Goal: Task Accomplishment & Management: Manage account settings

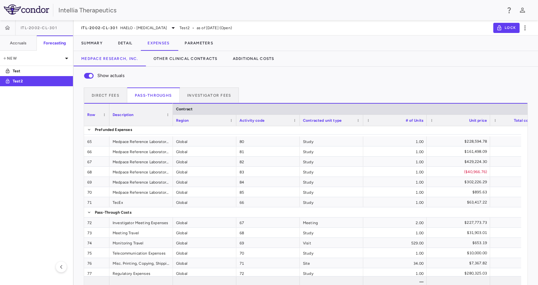
scroll to position [73, 0]
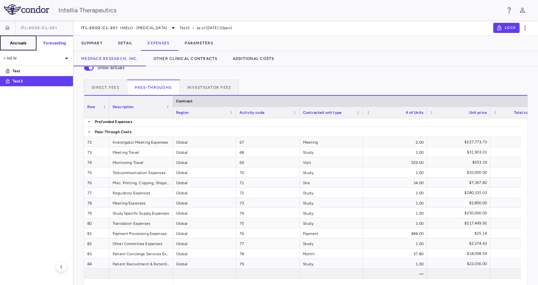
click at [10, 46] on button "Accruals" at bounding box center [18, 43] width 37 height 15
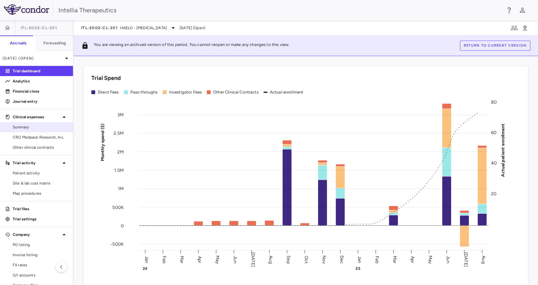
click at [36, 124] on span "Summary" at bounding box center [40, 127] width 55 height 6
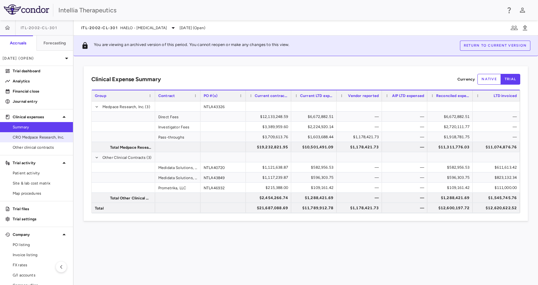
click at [54, 140] on span "CRO Medpace Research, Inc." at bounding box center [40, 138] width 55 height 6
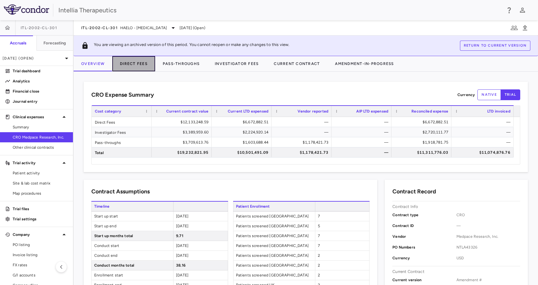
click at [153, 61] on button "Direct Fees" at bounding box center [133, 63] width 43 height 15
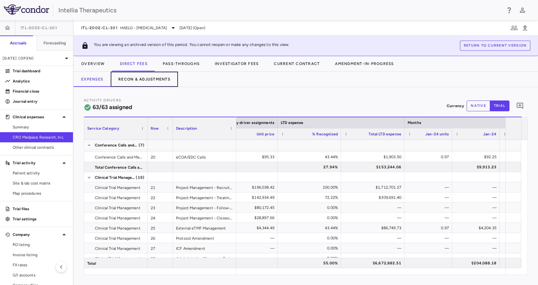
click at [158, 75] on button "Recon & Adjustments" at bounding box center [144, 79] width 67 height 15
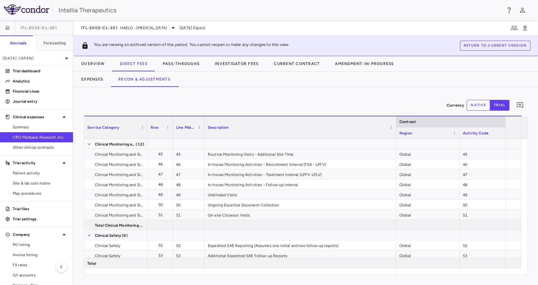
drag, startPoint x: 267, startPoint y: 135, endPoint x: 395, endPoint y: 138, distance: 128.3
click at [395, 138] on div at bounding box center [396, 127] width 3 height 22
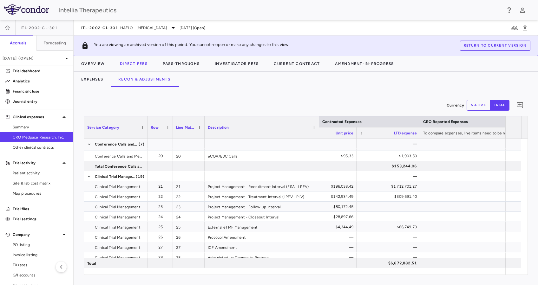
drag, startPoint x: 395, startPoint y: 123, endPoint x: 318, endPoint y: 130, distance: 77.5
click at [318, 130] on div at bounding box center [319, 127] width 3 height 22
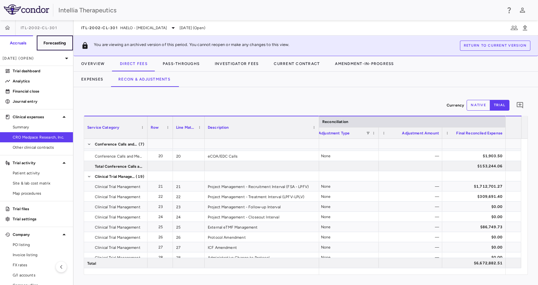
click at [52, 46] on h6 "Forecasting" at bounding box center [54, 43] width 23 height 6
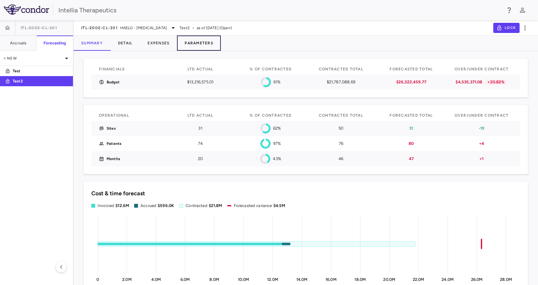
click at [208, 41] on button "Parameters" at bounding box center [199, 43] width 44 height 15
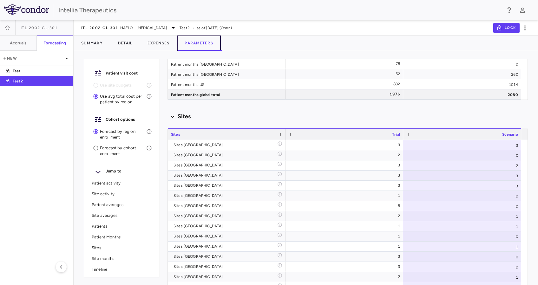
scroll to position [2563, 0]
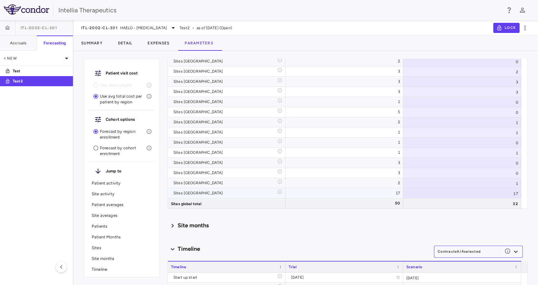
click at [516, 190] on div "17" at bounding box center [462, 194] width 118 height 10
type input "**"
click at [514, 195] on input "**" at bounding box center [467, 194] width 108 height 10
click at [509, 221] on div "Site months" at bounding box center [348, 225] width 361 height 13
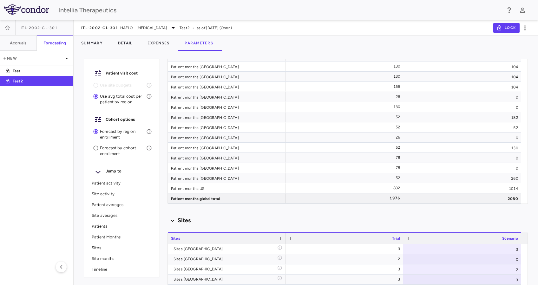
scroll to position [2167, 0]
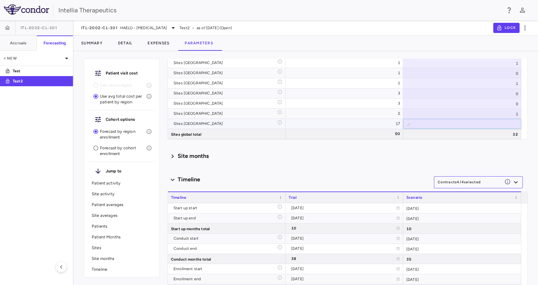
click at [477, 100] on div "0" at bounding box center [462, 104] width 118 height 10
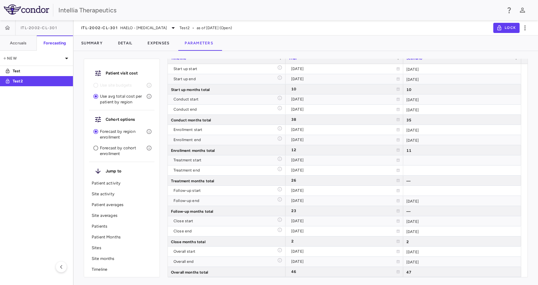
scroll to position [1868, 0]
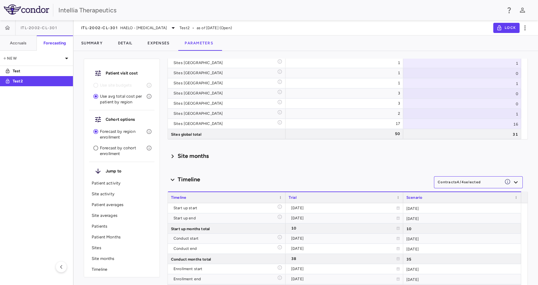
click at [471, 173] on div "Contracts 4 / 4 selected" at bounding box center [478, 179] width 89 height 17
click at [158, 53] on div "Patient visit cost Use site budgets Use avg total cost per patient by region Co…" at bounding box center [306, 168] width 465 height 234
click at [159, 50] on button "Expenses" at bounding box center [158, 43] width 37 height 15
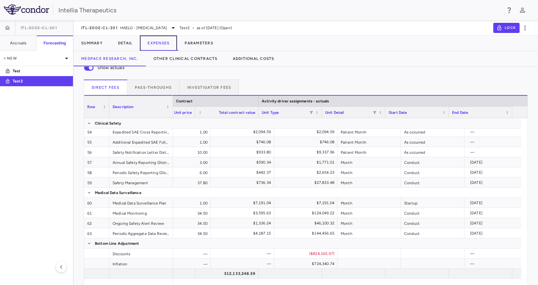
scroll to position [0, 295]
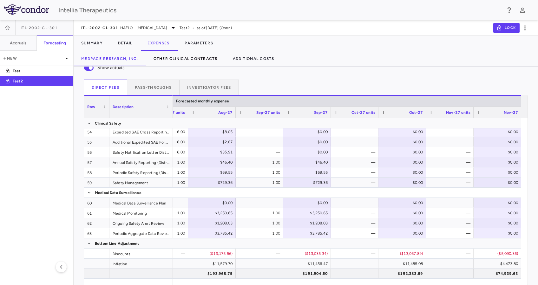
click at [217, 51] on div "Summary Detail Expenses Parameters Medpace Research, Inc. Other Clinical Contra…" at bounding box center [306, 51] width 465 height 31
drag, startPoint x: 217, startPoint y: 51, endPoint x: 207, endPoint y: 43, distance: 12.5
click at [207, 43] on button "Parameters" at bounding box center [199, 43] width 44 height 15
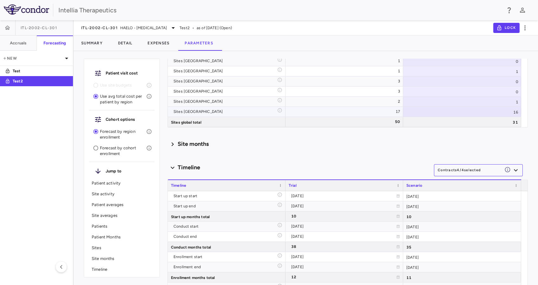
click at [517, 114] on div "16" at bounding box center [462, 112] width 118 height 10
type input "**"
click at [514, 110] on input "**" at bounding box center [467, 112] width 108 height 10
click at [475, 140] on div "Site months" at bounding box center [348, 144] width 361 height 9
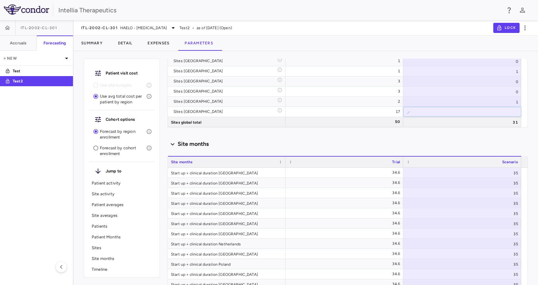
click at [501, 133] on div "Scenario planning Patient activity Show monthly actuals ​ LPI ******** ​ Drag h…" at bounding box center [348, 172] width 361 height 227
click at [495, 107] on div "​ **" at bounding box center [462, 112] width 118 height 10
click at [491, 102] on div "1" at bounding box center [462, 102] width 118 height 10
click at [154, 44] on button "Expenses" at bounding box center [158, 43] width 37 height 15
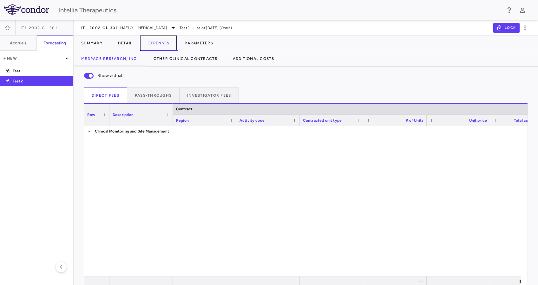
scroll to position [576, 0]
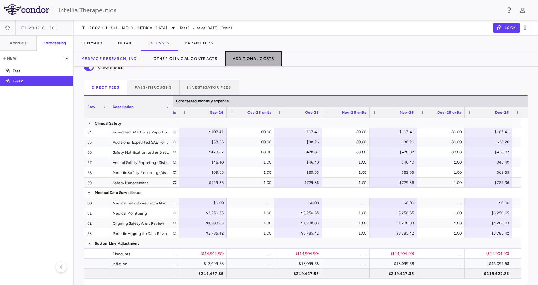
click at [269, 63] on button "Additional Costs" at bounding box center [253, 58] width 57 height 15
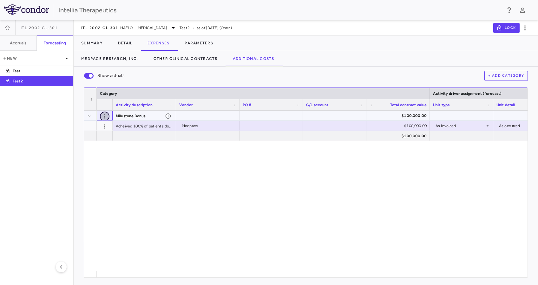
click at [103, 117] on icon "button" at bounding box center [105, 116] width 6 height 6
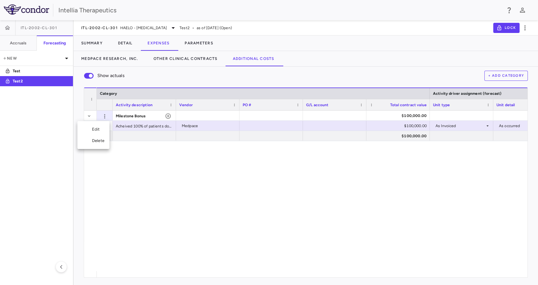
click at [97, 138] on div "Delete" at bounding box center [93, 140] width 32 height 11
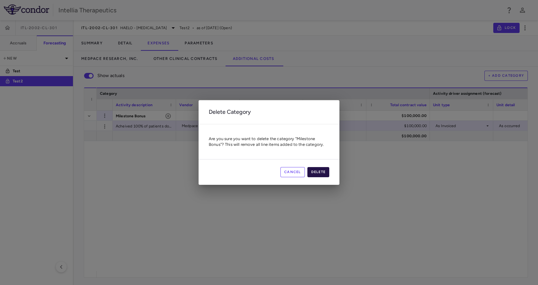
click at [315, 171] on button "Delete" at bounding box center [319, 172] width 22 height 10
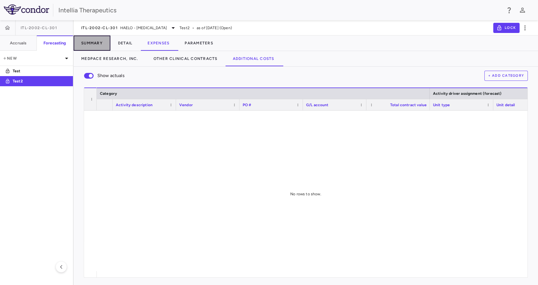
drag, startPoint x: 95, startPoint y: 42, endPoint x: 102, endPoint y: 43, distance: 7.4
click at [95, 42] on button "Summary" at bounding box center [92, 43] width 37 height 15
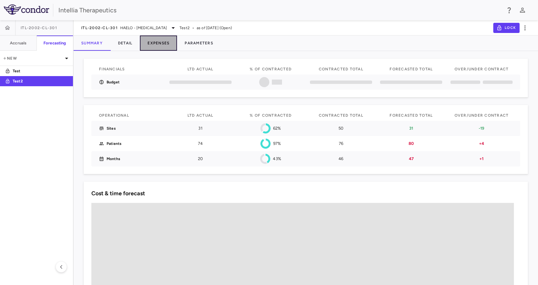
click at [165, 44] on button "Expenses" at bounding box center [158, 43] width 37 height 15
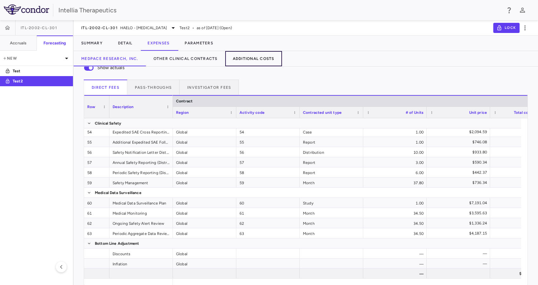
click at [256, 53] on button "Additional Costs" at bounding box center [253, 58] width 57 height 15
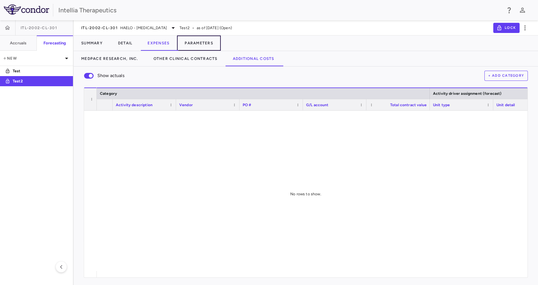
click at [204, 47] on button "Parameters" at bounding box center [199, 43] width 44 height 15
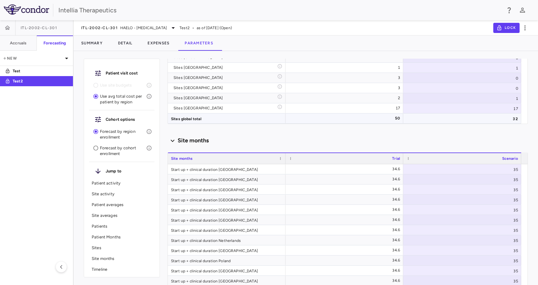
click at [514, 120] on div "32" at bounding box center [462, 119] width 118 height 10
click at [516, 110] on div "17" at bounding box center [462, 108] width 118 height 10
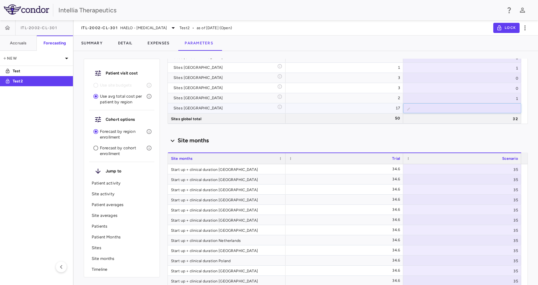
type input "**"
click at [514, 110] on input "**" at bounding box center [467, 109] width 108 height 10
click at [493, 107] on input "**" at bounding box center [467, 109] width 108 height 10
click at [493, 99] on div "1" at bounding box center [462, 98] width 118 height 10
click at [487, 141] on div "Site months" at bounding box center [348, 140] width 361 height 9
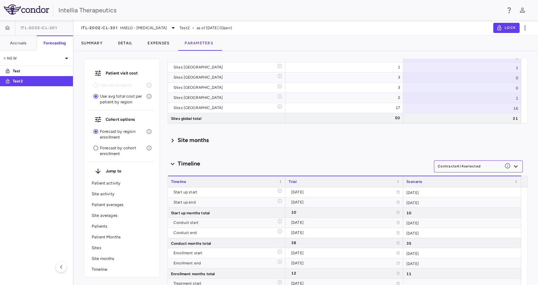
click at [488, 138] on div "Site months" at bounding box center [348, 140] width 361 height 9
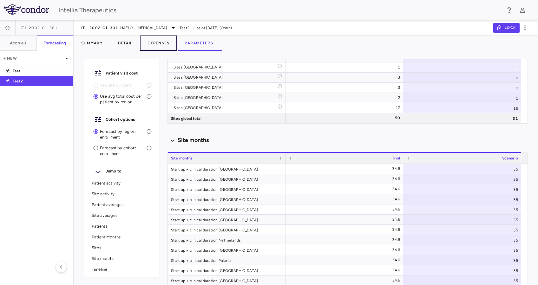
click at [153, 41] on button "Expenses" at bounding box center [158, 43] width 37 height 15
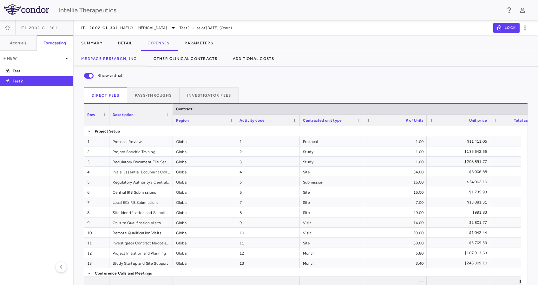
click at [395, 74] on div "Show actuals" at bounding box center [306, 75] width 444 height 13
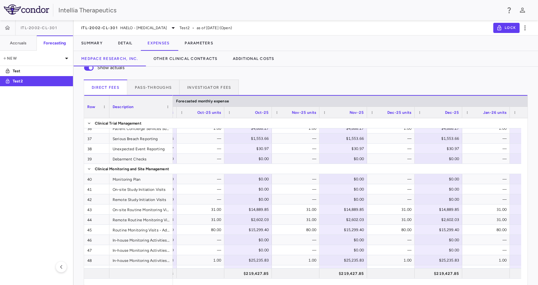
scroll to position [0, 3604]
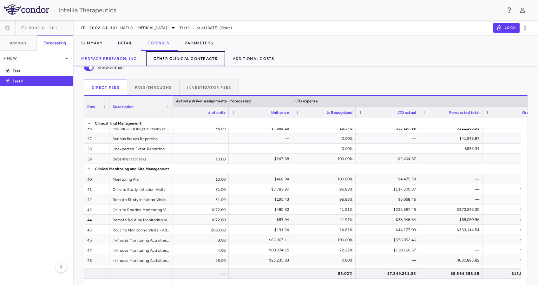
click at [199, 60] on button "Other Clinical Contracts" at bounding box center [185, 58] width 79 height 15
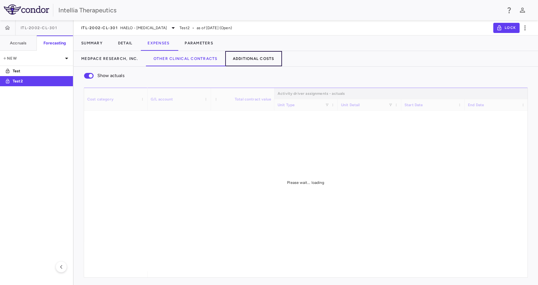
click at [241, 64] on button "Additional Costs" at bounding box center [253, 58] width 57 height 15
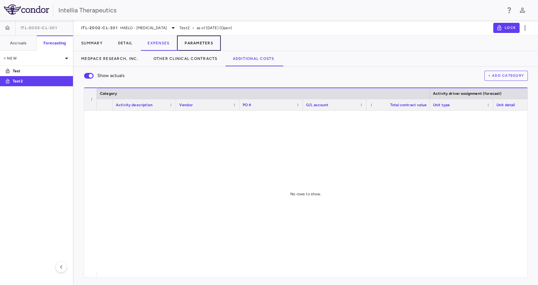
click at [210, 44] on button "Parameters" at bounding box center [199, 43] width 44 height 15
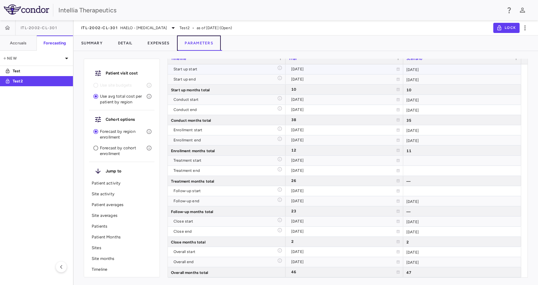
scroll to position [2945, 0]
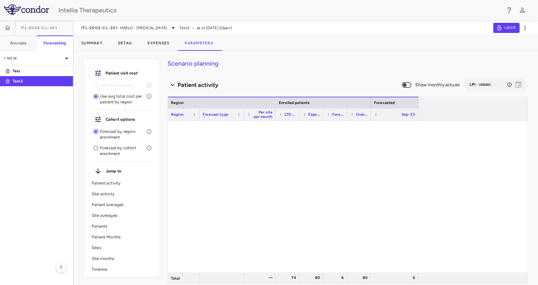
type input "********"
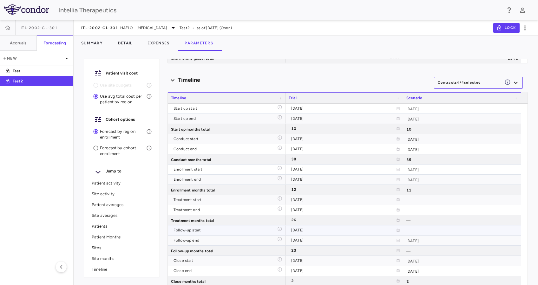
scroll to position [3114, 0]
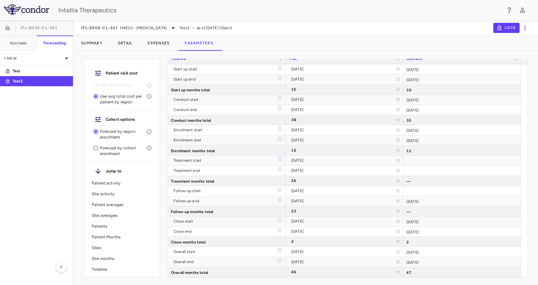
click at [129, 229] on div "Patients" at bounding box center [121, 226] width 65 height 11
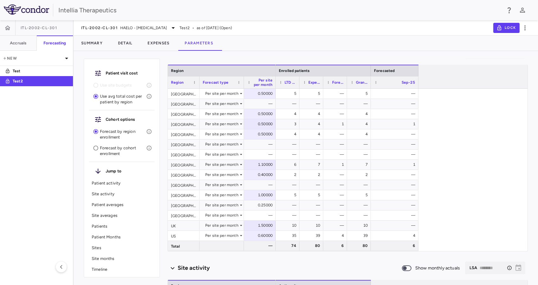
scroll to position [42, 0]
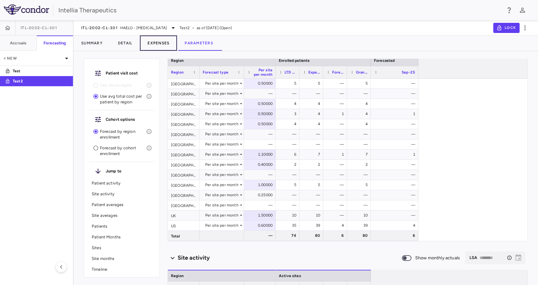
click at [148, 40] on button "Expenses" at bounding box center [158, 43] width 37 height 15
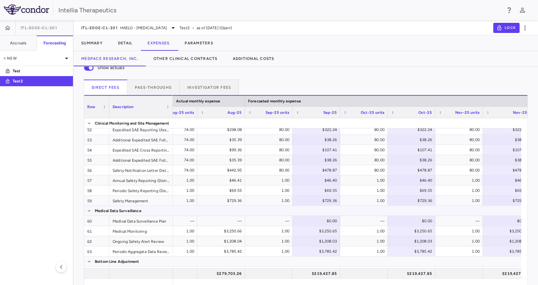
scroll to position [580, 0]
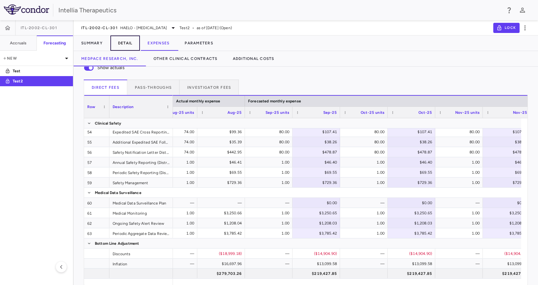
click at [130, 44] on button "Detail" at bounding box center [125, 43] width 30 height 15
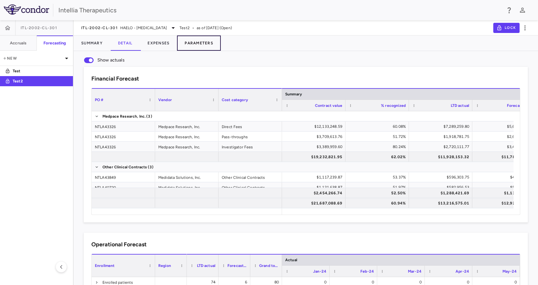
click at [207, 38] on button "Parameters" at bounding box center [199, 43] width 44 height 15
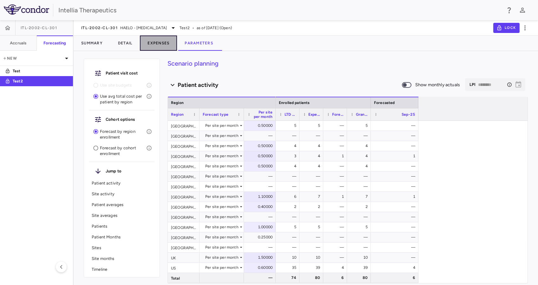
click at [157, 39] on button "Expenses" at bounding box center [158, 43] width 37 height 15
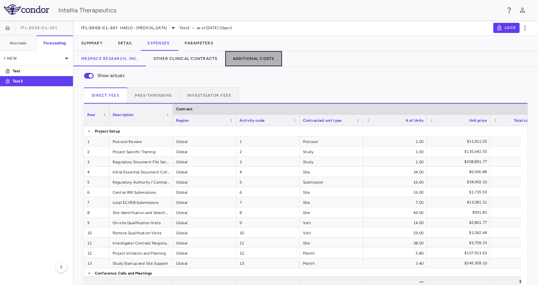
click at [243, 54] on button "Additional Costs" at bounding box center [253, 58] width 57 height 15
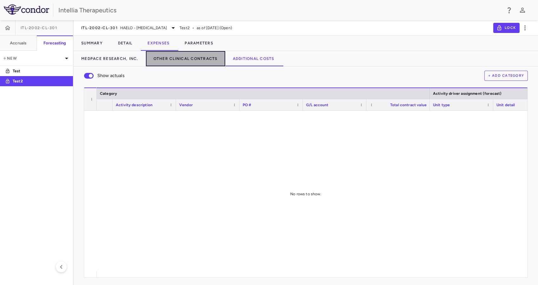
click at [196, 56] on button "Other Clinical Contracts" at bounding box center [185, 58] width 79 height 15
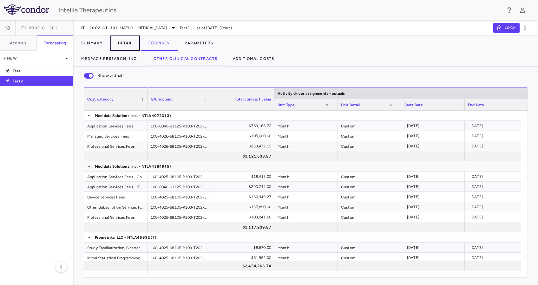
click at [135, 45] on button "Detail" at bounding box center [125, 43] width 30 height 15
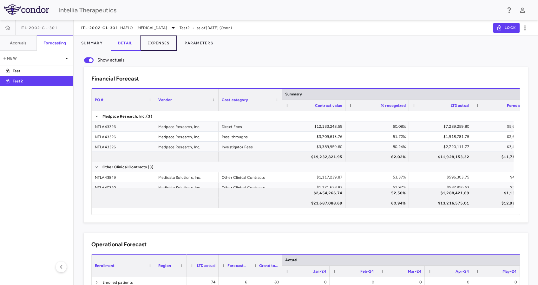
click at [163, 41] on button "Expenses" at bounding box center [158, 43] width 37 height 15
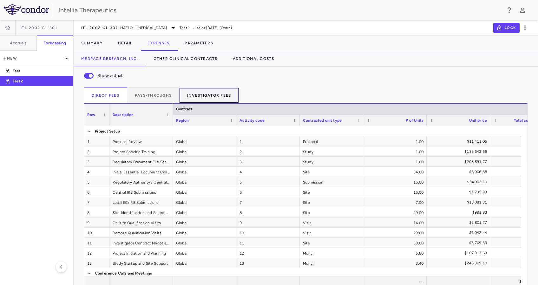
click at [211, 91] on button "Investigator Fees" at bounding box center [209, 95] width 59 height 15
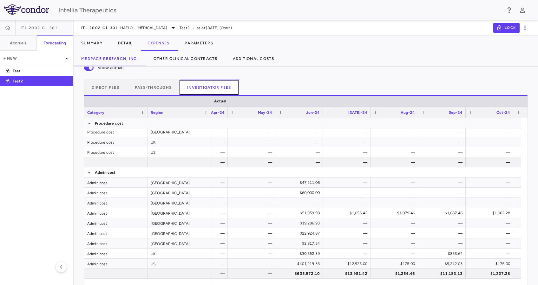
scroll to position [0, 509]
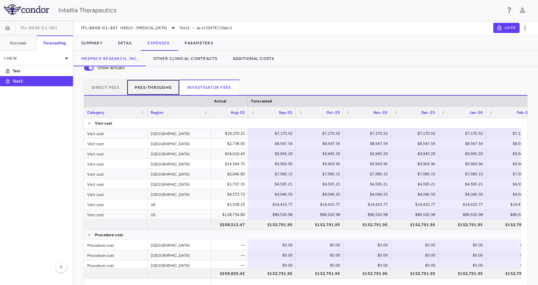
click at [157, 86] on button "Pass-throughs" at bounding box center [153, 87] width 52 height 15
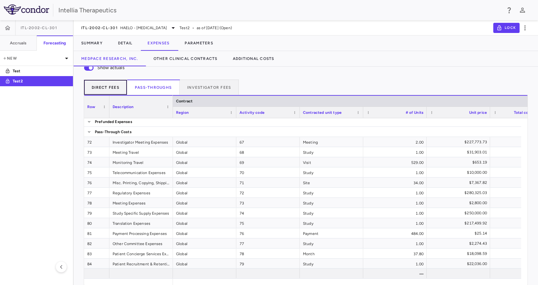
click at [123, 89] on button "Direct Fees" at bounding box center [105, 87] width 43 height 15
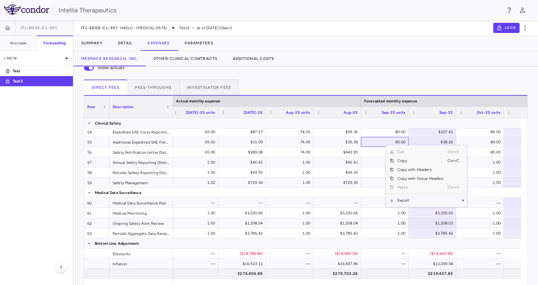
click at [409, 202] on span "Export" at bounding box center [421, 200] width 54 height 9
click at [500, 212] on span "Excel Export" at bounding box center [489, 211] width 30 height 9
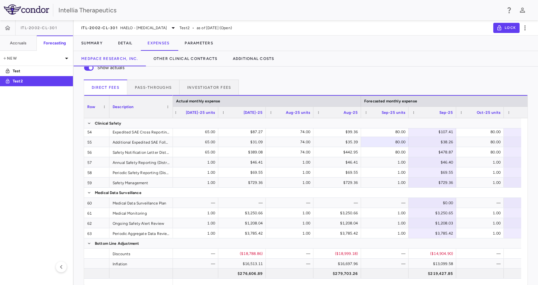
drag, startPoint x: 263, startPoint y: 75, endPoint x: 255, endPoint y: 72, distance: 8.9
click at [263, 75] on div "Show actuals Direct Fees Pass-throughs Investigator Fees Service Category Drag …" at bounding box center [306, 172] width 465 height 227
click at [233, 86] on button "Investigator Fees" at bounding box center [209, 87] width 59 height 15
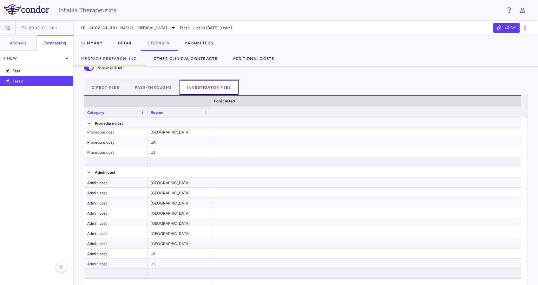
scroll to position [0, 0]
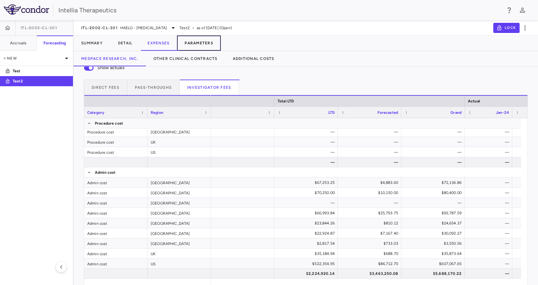
click at [204, 40] on button "Parameters" at bounding box center [199, 43] width 44 height 15
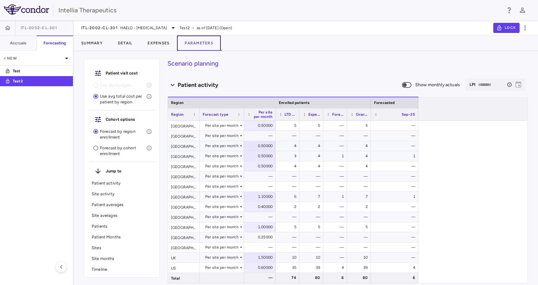
scroll to position [861, 0]
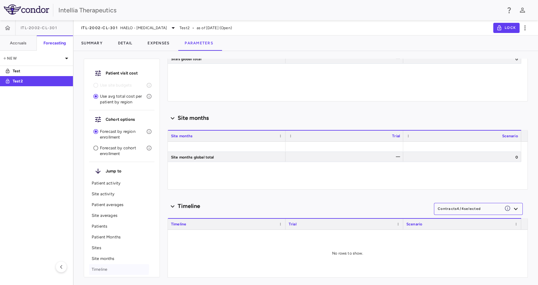
click at [103, 268] on p "Timeline" at bounding box center [122, 270] width 60 height 6
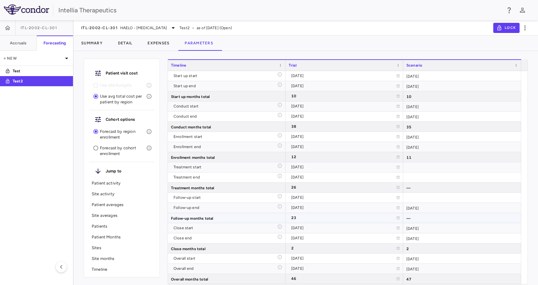
scroll to position [3114, 0]
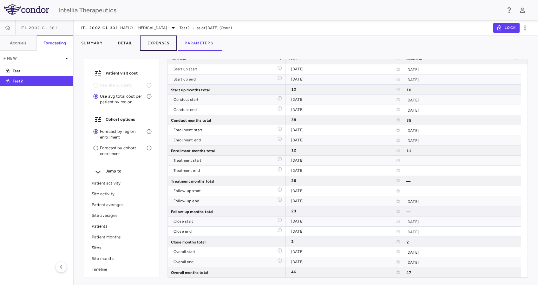
click at [160, 41] on button "Expenses" at bounding box center [158, 43] width 37 height 15
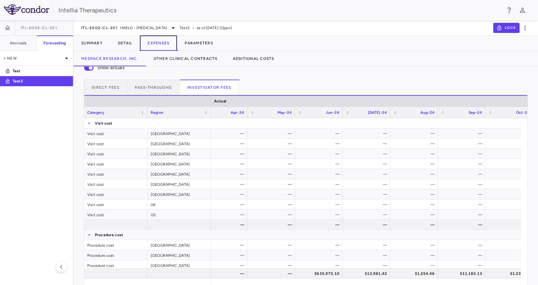
scroll to position [0, 613]
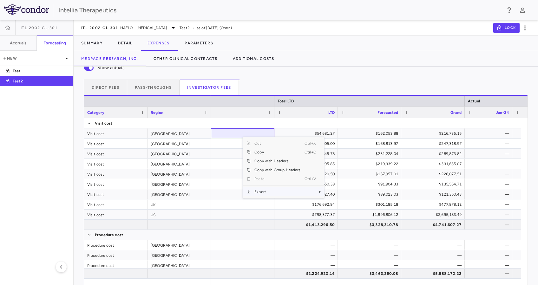
click at [255, 192] on span "Export" at bounding box center [278, 192] width 54 height 9
click at [344, 199] on span "Excel Export" at bounding box center [345, 203] width 30 height 9
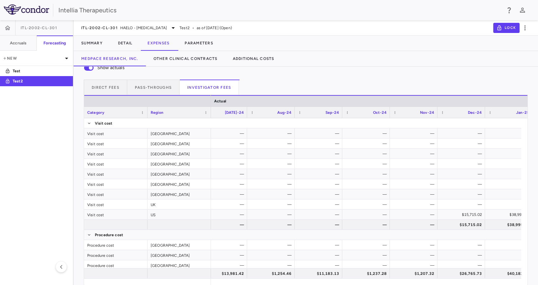
scroll to position [0, 848]
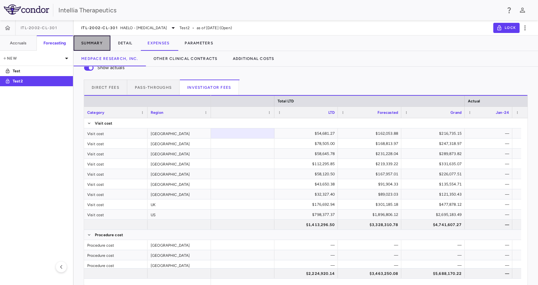
click at [94, 45] on button "Summary" at bounding box center [92, 43] width 37 height 15
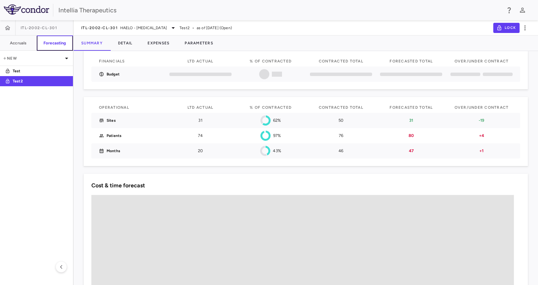
click at [38, 43] on button "Forecasting" at bounding box center [55, 43] width 36 height 15
click at [28, 44] on button "Accruals" at bounding box center [18, 43] width 37 height 15
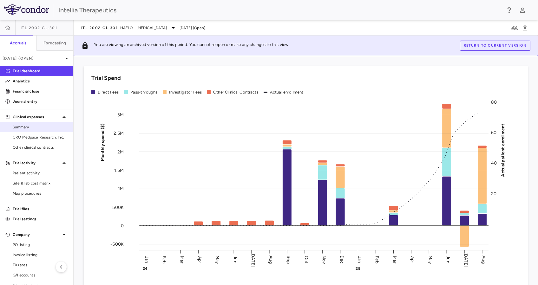
click at [32, 129] on span "Summary" at bounding box center [40, 127] width 55 height 6
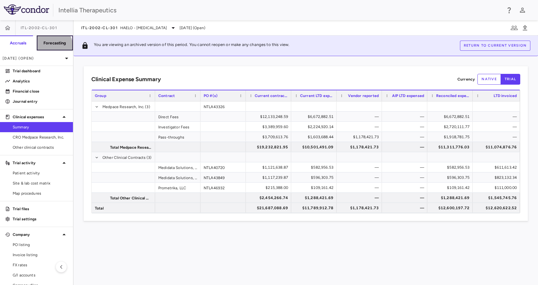
click at [49, 47] on button "Forecasting" at bounding box center [54, 43] width 37 height 15
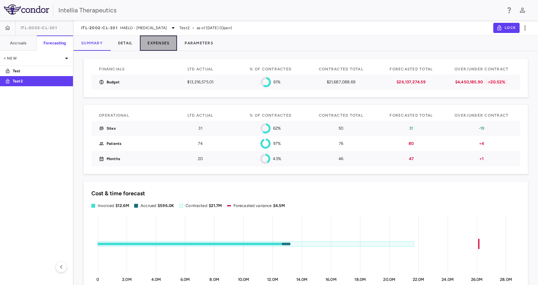
click at [165, 46] on button "Expenses" at bounding box center [158, 43] width 37 height 15
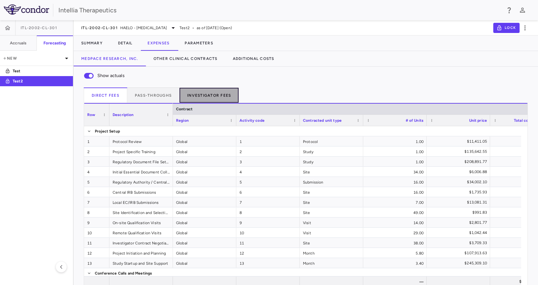
click at [204, 96] on button "Investigator Fees" at bounding box center [209, 95] width 59 height 15
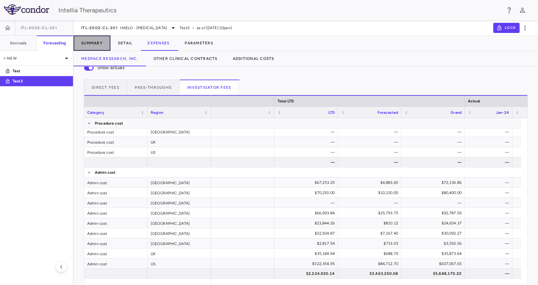
click at [99, 43] on button "Summary" at bounding box center [92, 43] width 37 height 15
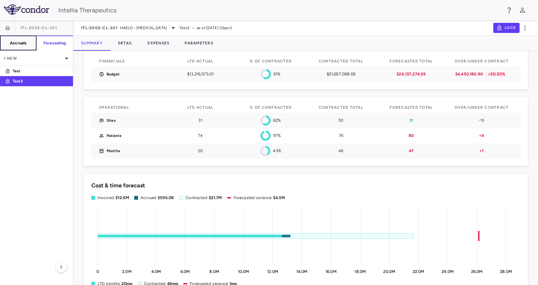
click at [29, 43] on button "Accruals" at bounding box center [18, 43] width 37 height 15
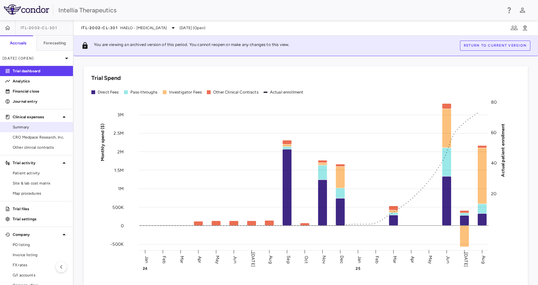
click at [40, 132] on div "Summary" at bounding box center [36, 127] width 73 height 10
click at [27, 126] on span "Summary" at bounding box center [40, 127] width 55 height 6
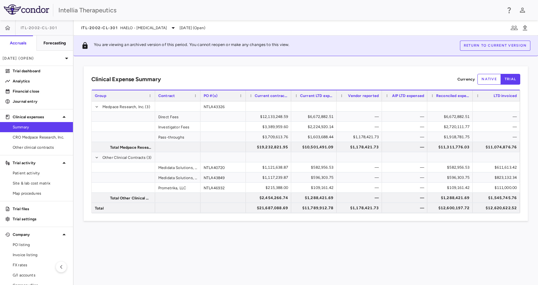
click at [60, 36] on aside "ITL-2002-CL-301 Accruals Forecasting Aug 2025 (Open) Trial dashboard Analytics …" at bounding box center [37, 152] width 74 height 265
drag, startPoint x: 60, startPoint y: 36, endPoint x: 54, endPoint y: 43, distance: 9.6
click at [58, 39] on button "Forecasting" at bounding box center [54, 43] width 37 height 15
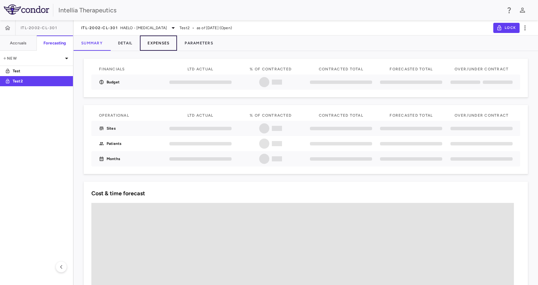
click at [171, 44] on button "Expenses" at bounding box center [158, 43] width 37 height 15
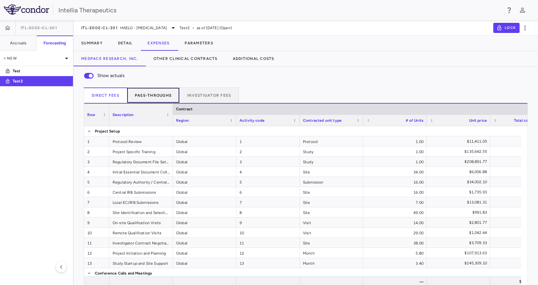
click at [157, 89] on button "Pass-throughs" at bounding box center [153, 95] width 52 height 15
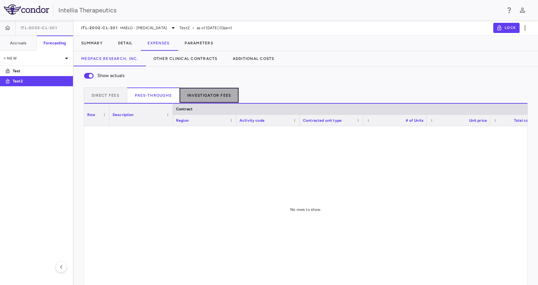
click at [216, 90] on button "Investigator Fees" at bounding box center [209, 95] width 59 height 15
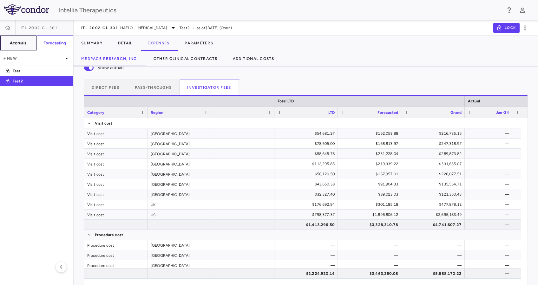
click at [15, 47] on button "Accruals" at bounding box center [18, 43] width 37 height 15
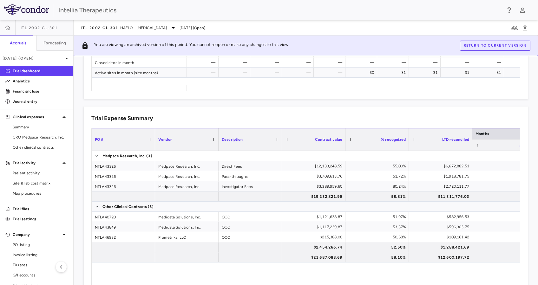
scroll to position [419, 0]
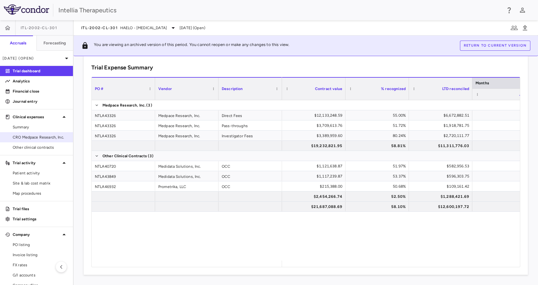
click at [36, 135] on span "CRO Medpace Research, Inc." at bounding box center [40, 138] width 55 height 6
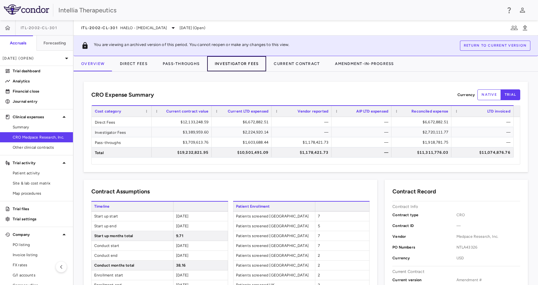
click at [240, 65] on button "Investigator Fees" at bounding box center [236, 63] width 59 height 15
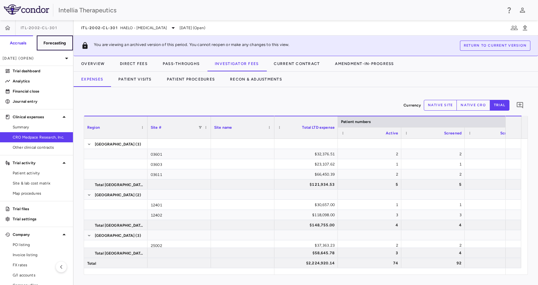
click at [46, 41] on h6 "Forecasting" at bounding box center [54, 43] width 23 height 6
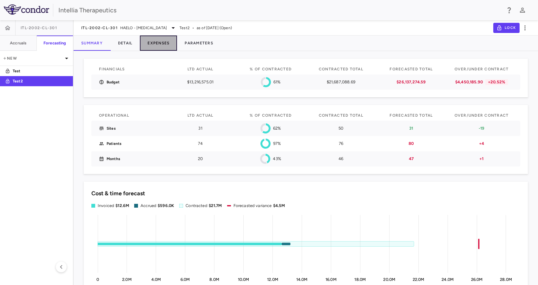
click at [174, 45] on button "Expenses" at bounding box center [158, 43] width 37 height 15
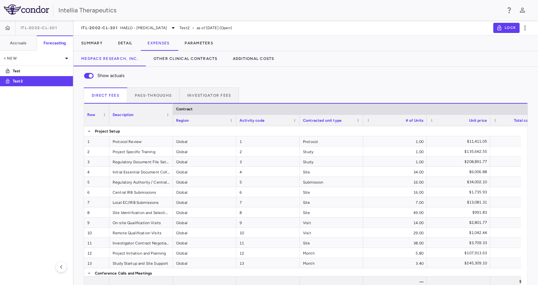
click at [242, 97] on div "Direct Fees Pass-throughs Investigator Fees" at bounding box center [306, 95] width 444 height 15
click at [235, 101] on button "Investigator Fees" at bounding box center [209, 95] width 59 height 15
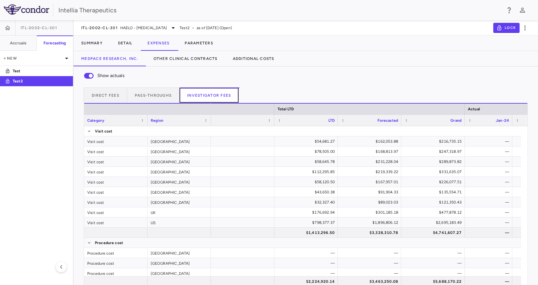
click at [210, 90] on button "Investigator Fees" at bounding box center [209, 95] width 59 height 15
click at [126, 31] on div "ITL-2002-CL-301 HAELO - Hereditary Angioedema" at bounding box center [129, 28] width 96 height 8
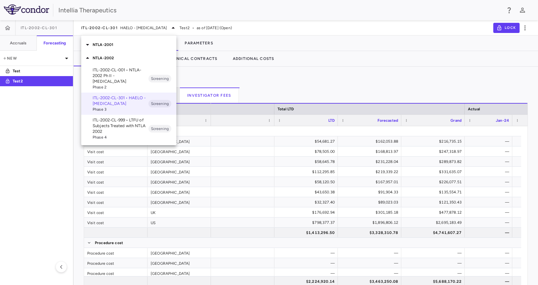
click at [87, 59] on icon at bounding box center [88, 58] width 8 height 8
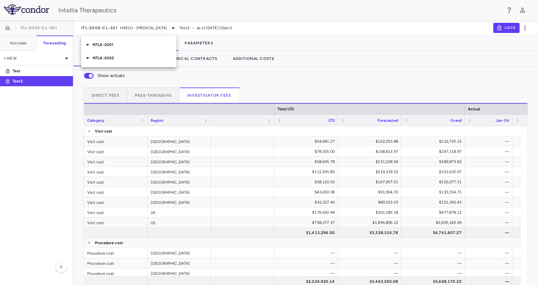
click at [89, 46] on icon at bounding box center [88, 45] width 8 height 8
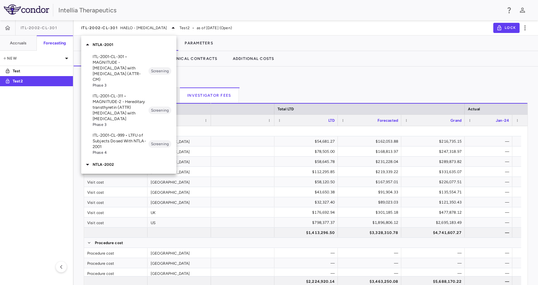
click at [127, 99] on p "ITL-2001-CL-311 • MAGNITUDE-2 - Hereditary transthyretin (ATTR) amyloidosis wit…" at bounding box center [121, 107] width 56 height 29
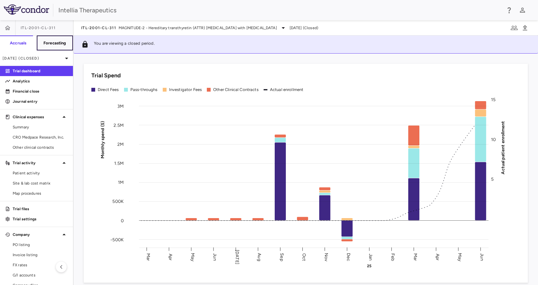
click at [47, 41] on h6 "Forecasting" at bounding box center [54, 43] width 23 height 6
